Goal: Task Accomplishment & Management: Manage account settings

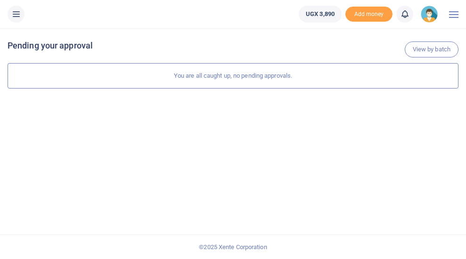
click at [434, 16] on img at bounding box center [429, 14] width 17 height 17
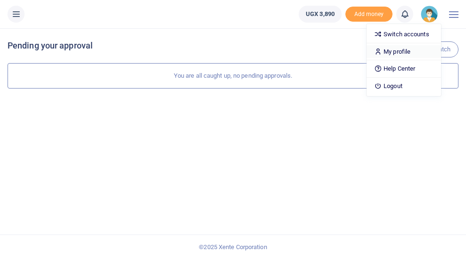
click at [411, 53] on link "My profile" at bounding box center [403, 51] width 74 height 13
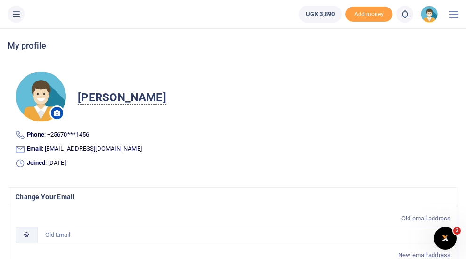
click at [430, 14] on img at bounding box center [429, 14] width 17 height 17
click at [406, 37] on link "Switch accounts" at bounding box center [403, 34] width 74 height 13
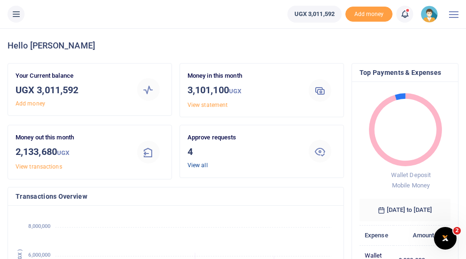
click at [202, 166] on link "View all" at bounding box center [197, 165] width 20 height 7
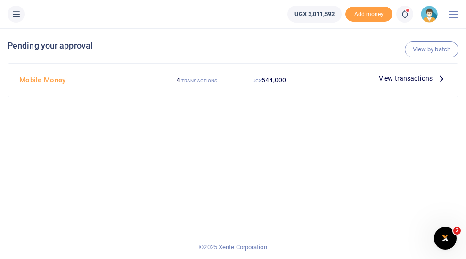
click at [389, 80] on span "View transactions" at bounding box center [406, 78] width 54 height 10
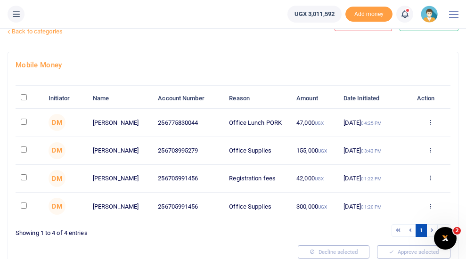
scroll to position [37, 0]
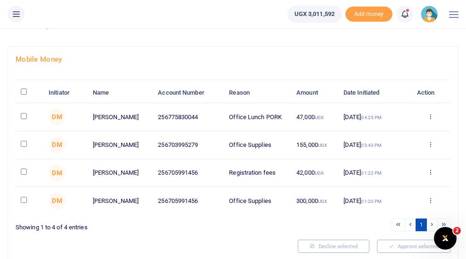
click at [24, 91] on input "\a \a : activate to sort column descending" at bounding box center [24, 92] width 6 height 6
checkbox input "true"
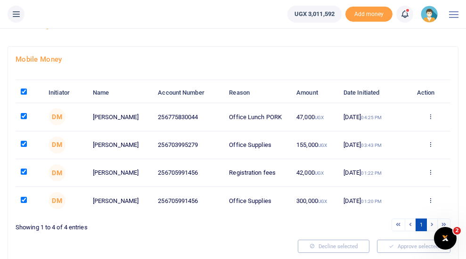
checkbox input "true"
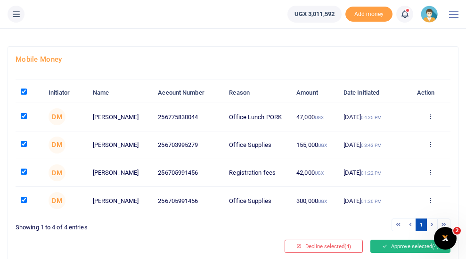
click at [399, 249] on button "Approve selected (4)" at bounding box center [410, 246] width 80 height 13
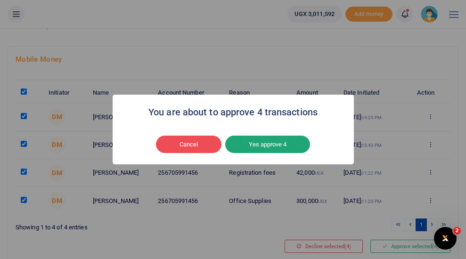
click at [271, 146] on button "Yes approve 4" at bounding box center [267, 145] width 85 height 18
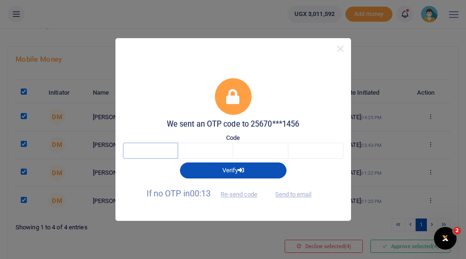
click at [160, 149] on input "text" at bounding box center [150, 151] width 55 height 16
type input "5"
type input "3"
type input "0"
type input "9"
